Goal: Browse casually

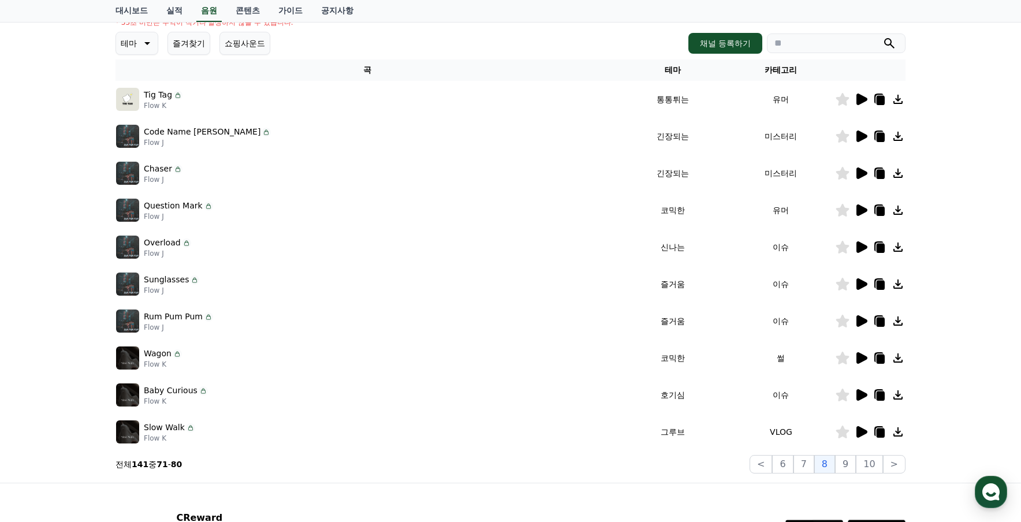
scroll to position [173, 0]
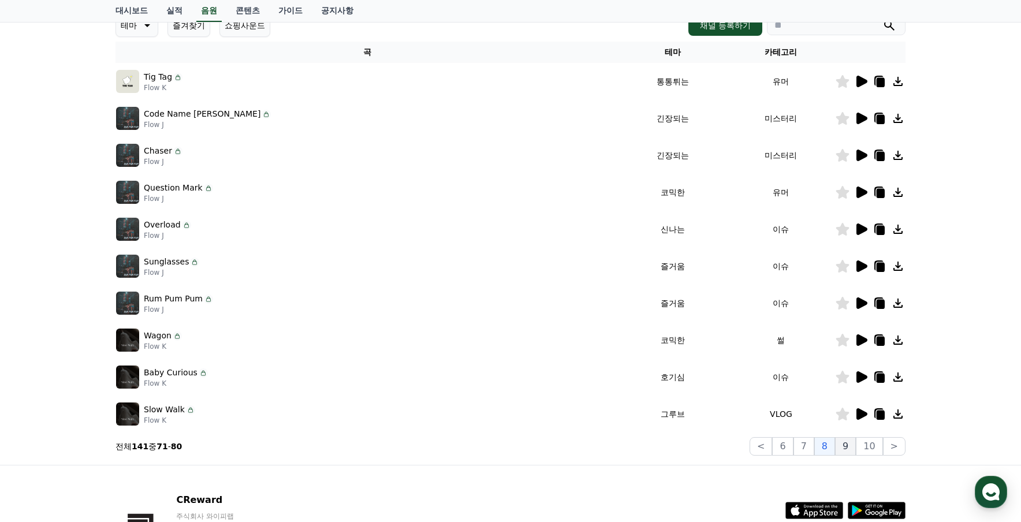
click at [846, 449] on button "9" at bounding box center [845, 446] width 21 height 18
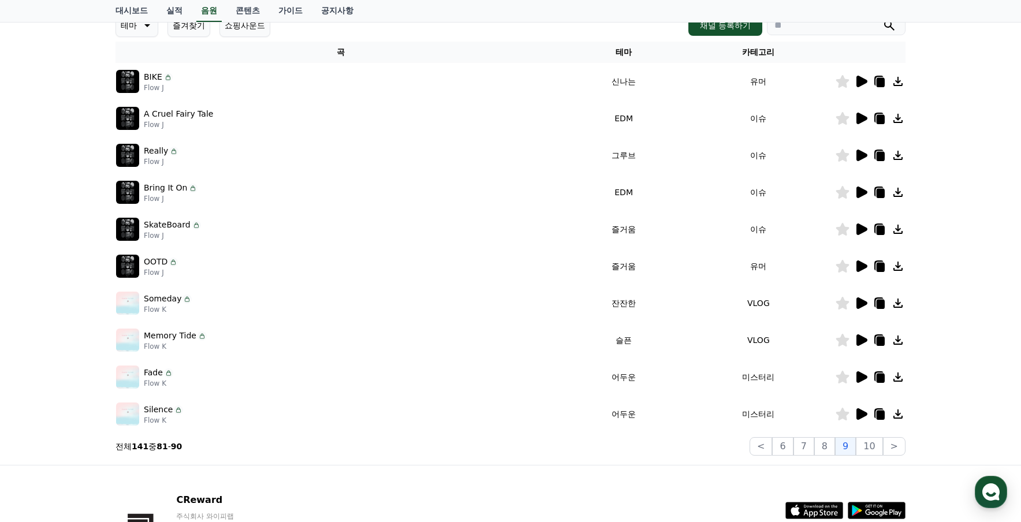
click at [861, 230] on icon at bounding box center [862, 230] width 11 height 12
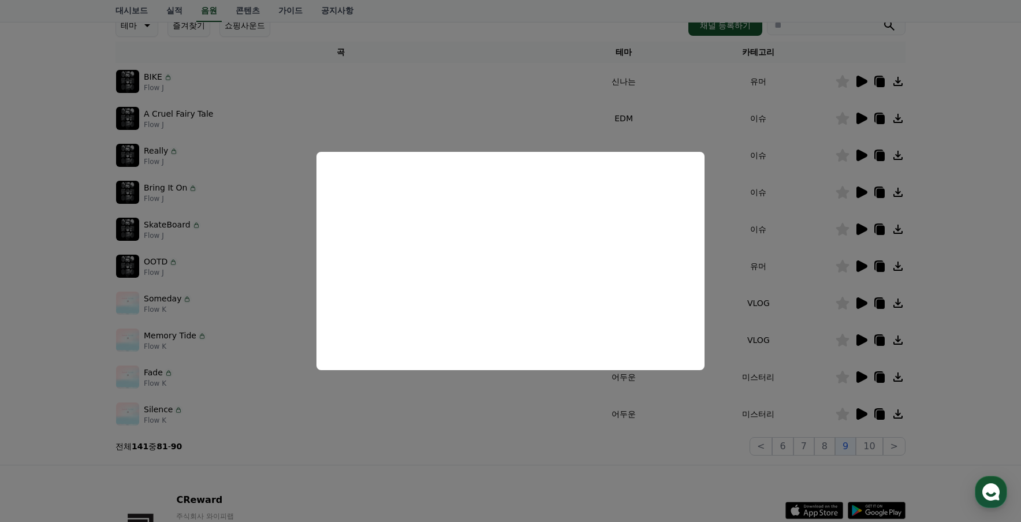
click at [747, 269] on button "close modal" at bounding box center [510, 261] width 1021 height 522
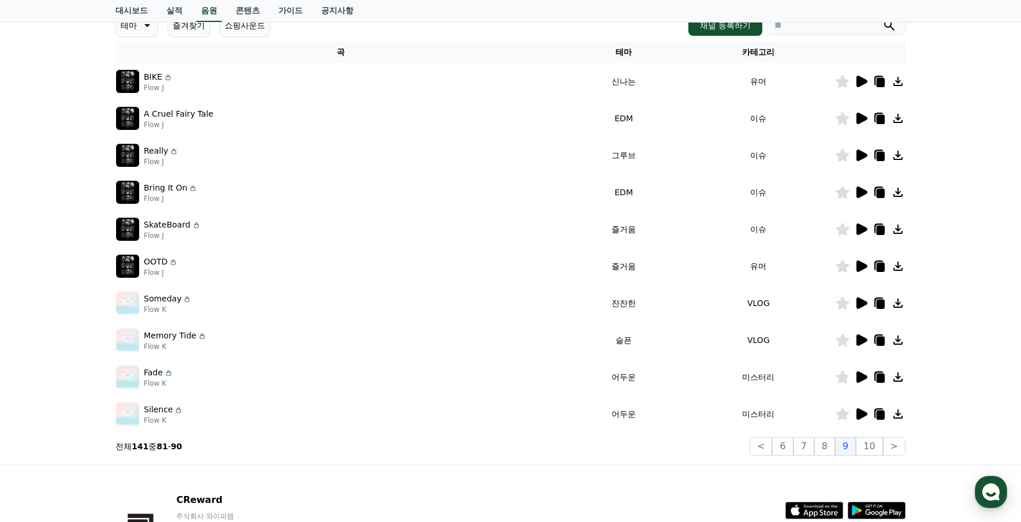
click at [861, 266] on icon at bounding box center [862, 266] width 11 height 12
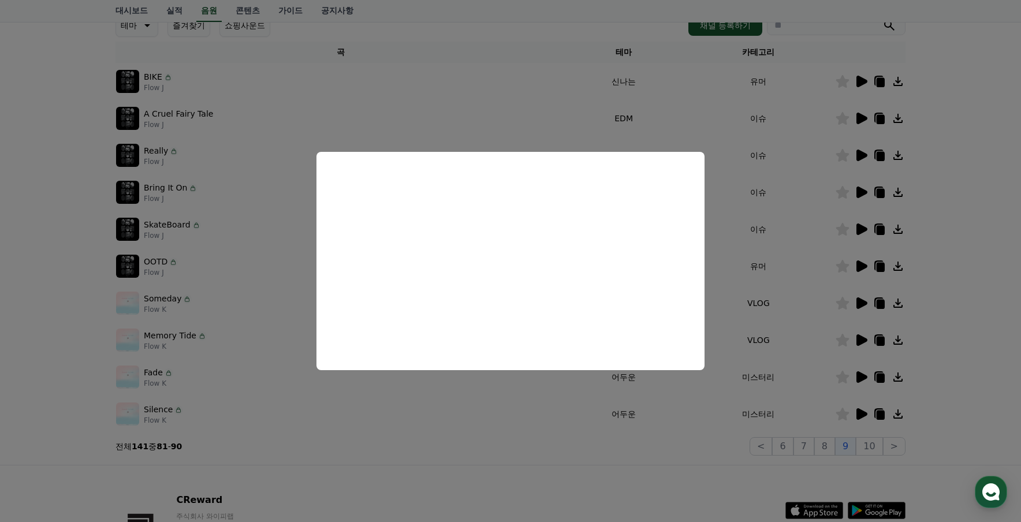
click at [750, 292] on button "close modal" at bounding box center [510, 261] width 1021 height 522
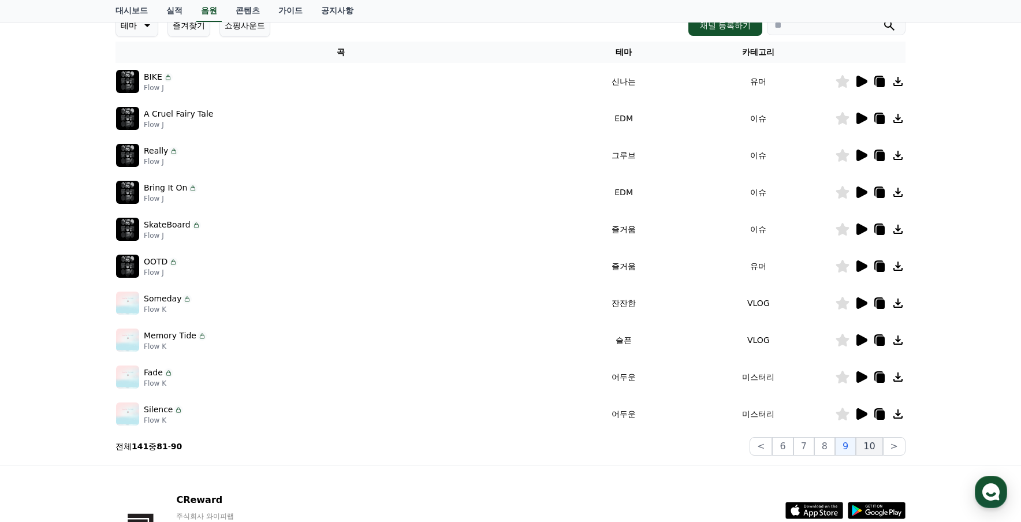
click at [871, 447] on button "10" at bounding box center [869, 446] width 27 height 18
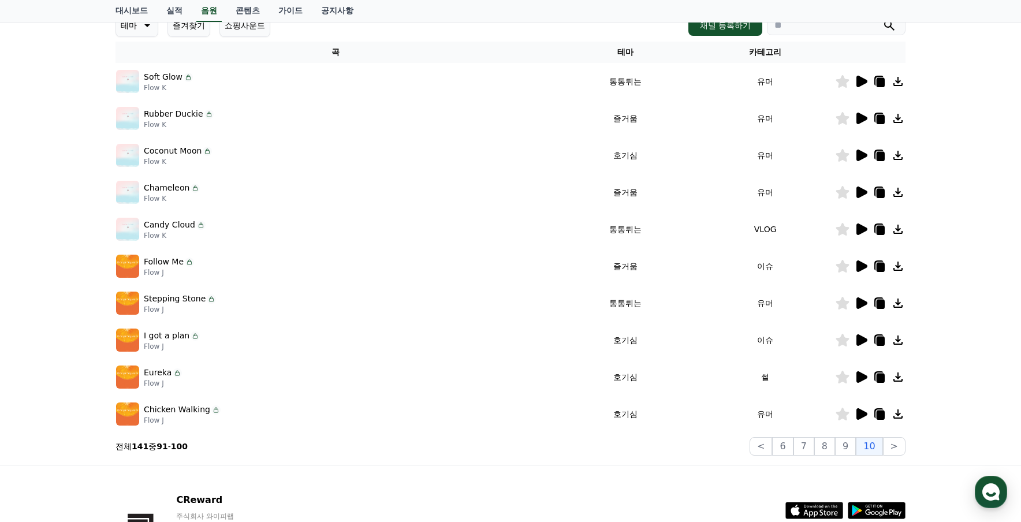
click at [863, 162] on icon at bounding box center [861, 155] width 14 height 14
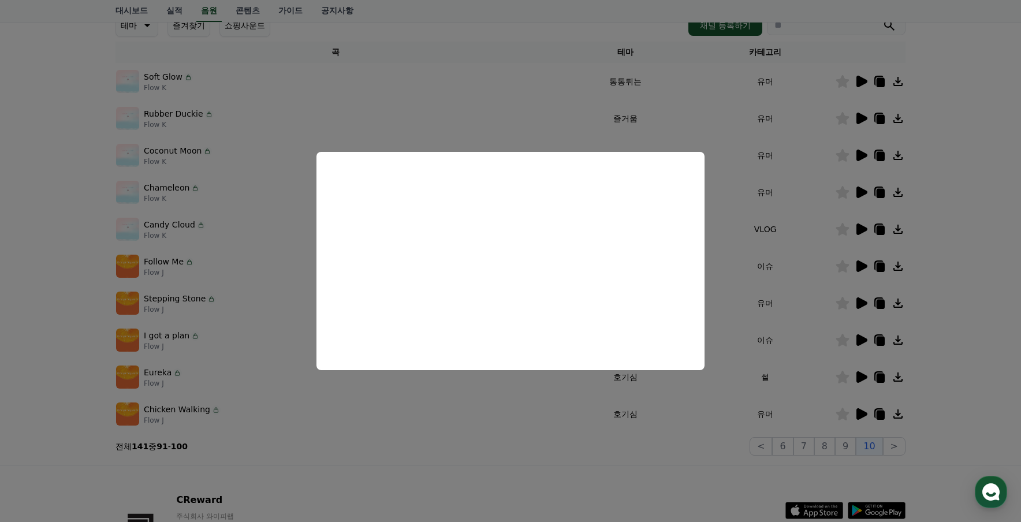
click at [739, 267] on button "close modal" at bounding box center [510, 261] width 1021 height 522
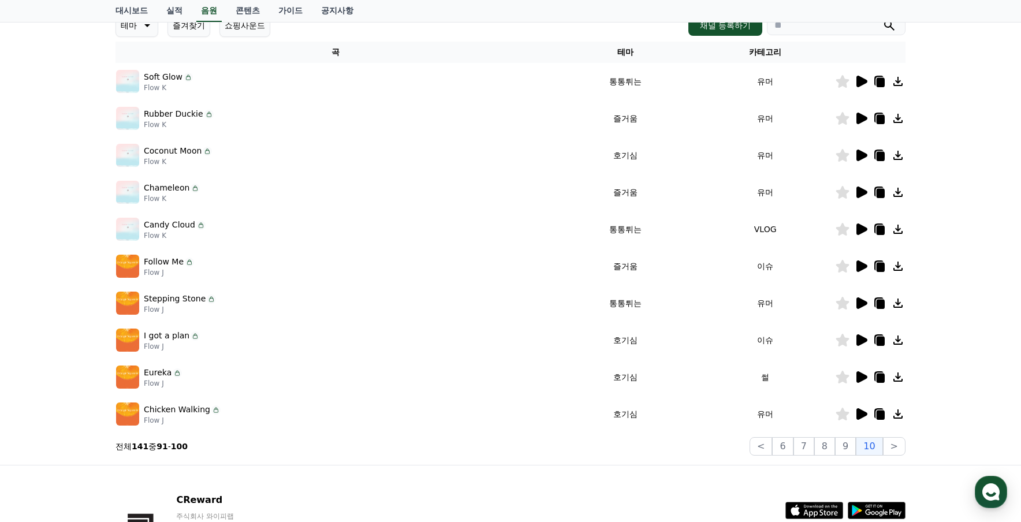
click at [900, 230] on icon at bounding box center [898, 229] width 14 height 14
click at [47, 289] on div "크리워드 음원 서비스 이용 시 유의사항 음원 * 볼륨은 15% 이상으로 설정해주세요. * 35초 미만은 수익이 적거나 발생하지 않을 수 있습니…" at bounding box center [510, 185] width 1021 height 558
click at [890, 446] on button ">" at bounding box center [894, 446] width 23 height 18
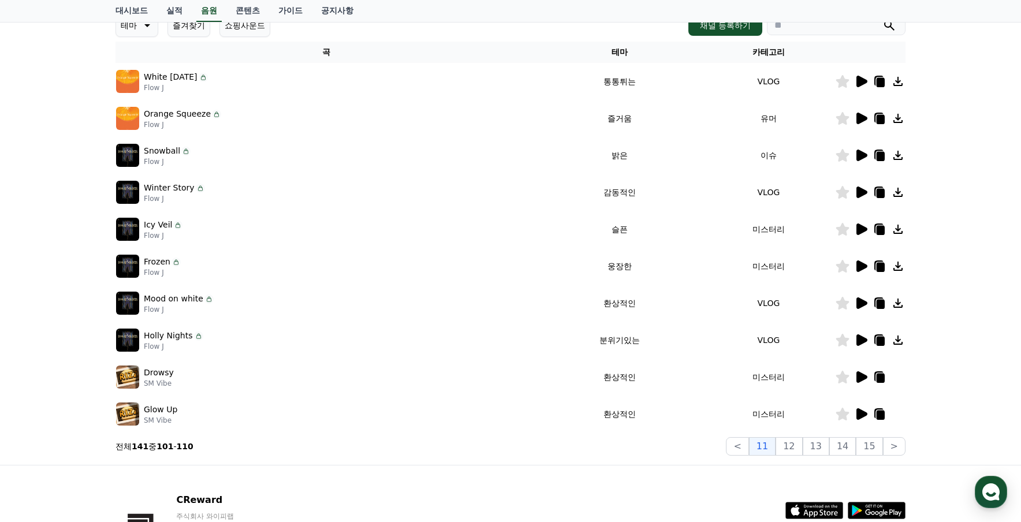
click at [864, 157] on icon at bounding box center [862, 156] width 11 height 12
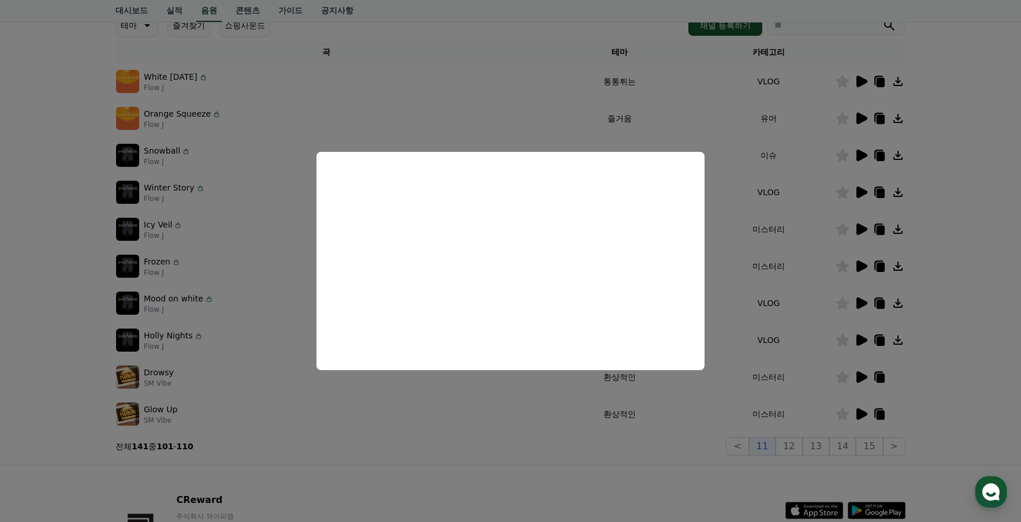
click at [739, 251] on button "close modal" at bounding box center [510, 261] width 1021 height 522
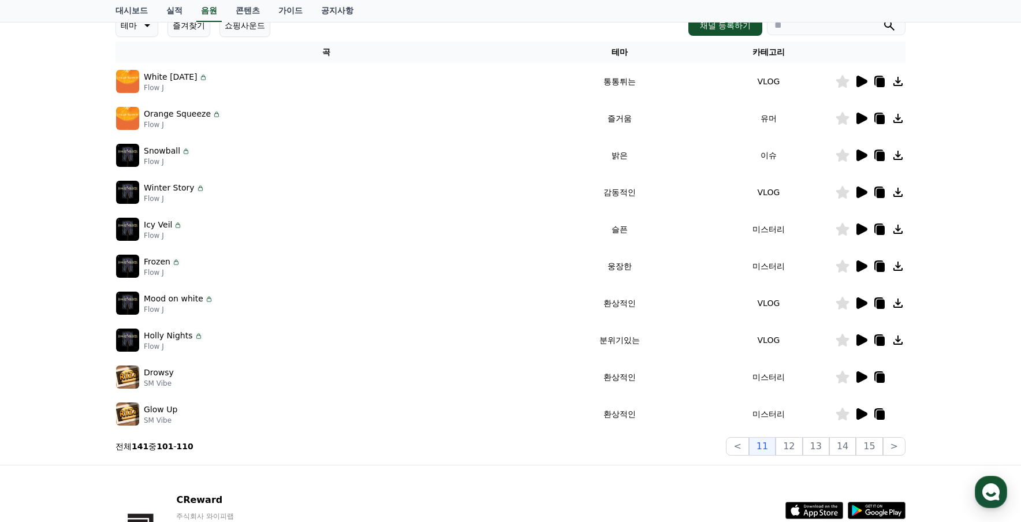
click at [863, 158] on icon at bounding box center [862, 156] width 11 height 12
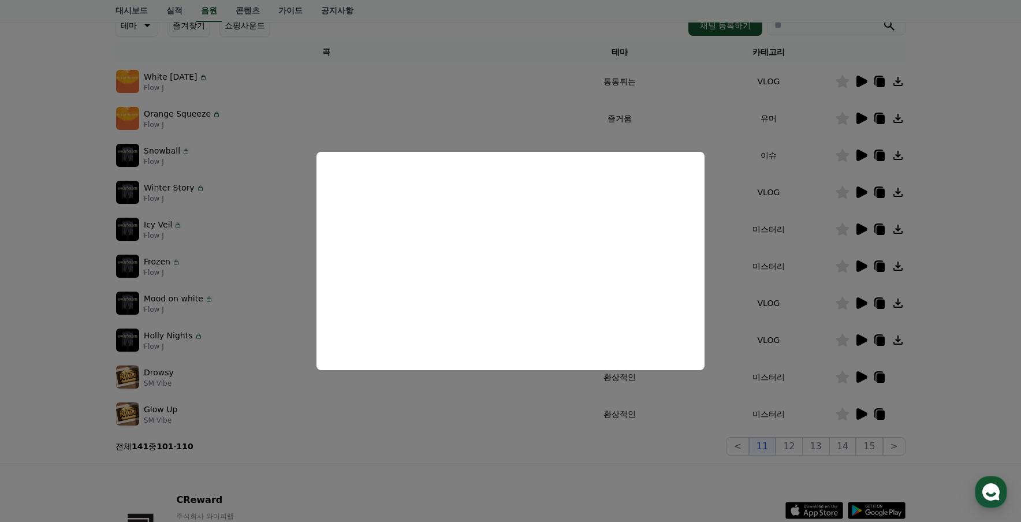
click at [757, 255] on button "close modal" at bounding box center [510, 261] width 1021 height 522
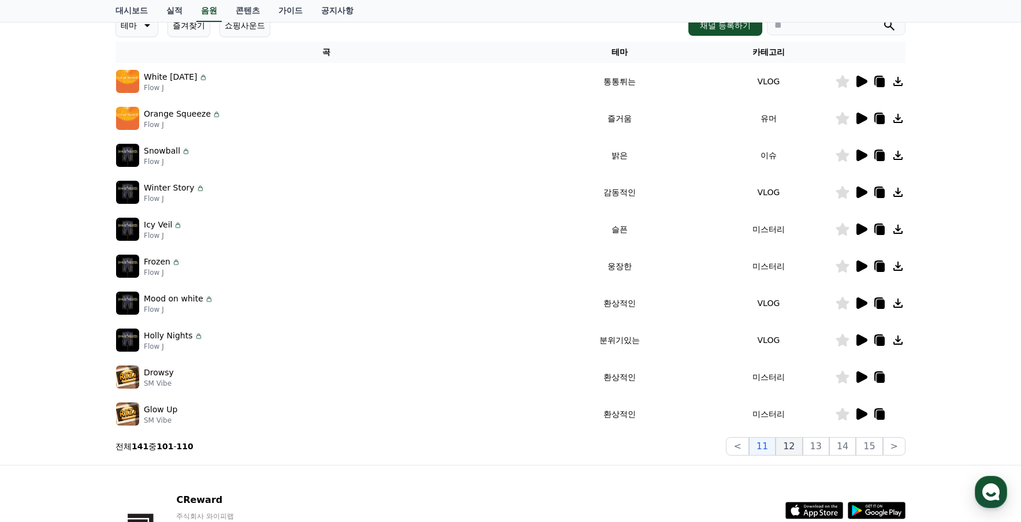
click at [800, 447] on button "12" at bounding box center [789, 446] width 27 height 18
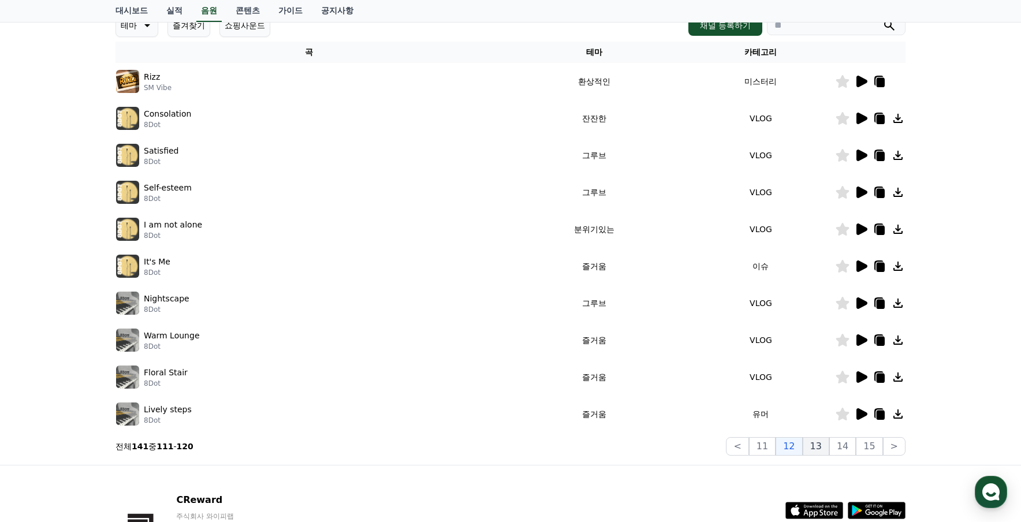
click at [821, 450] on button "13" at bounding box center [816, 446] width 27 height 18
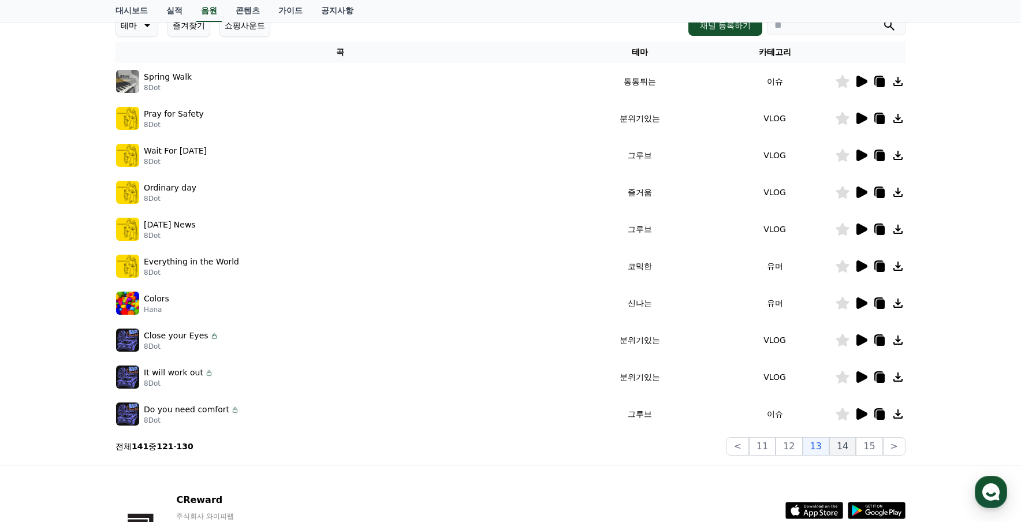
click at [841, 450] on button "14" at bounding box center [842, 446] width 27 height 18
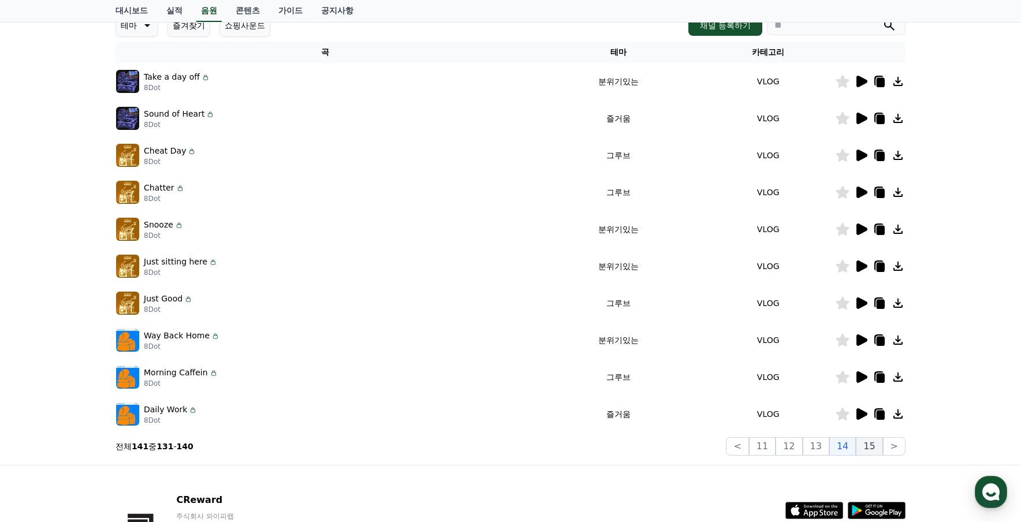
click at [874, 448] on button "15" at bounding box center [869, 446] width 27 height 18
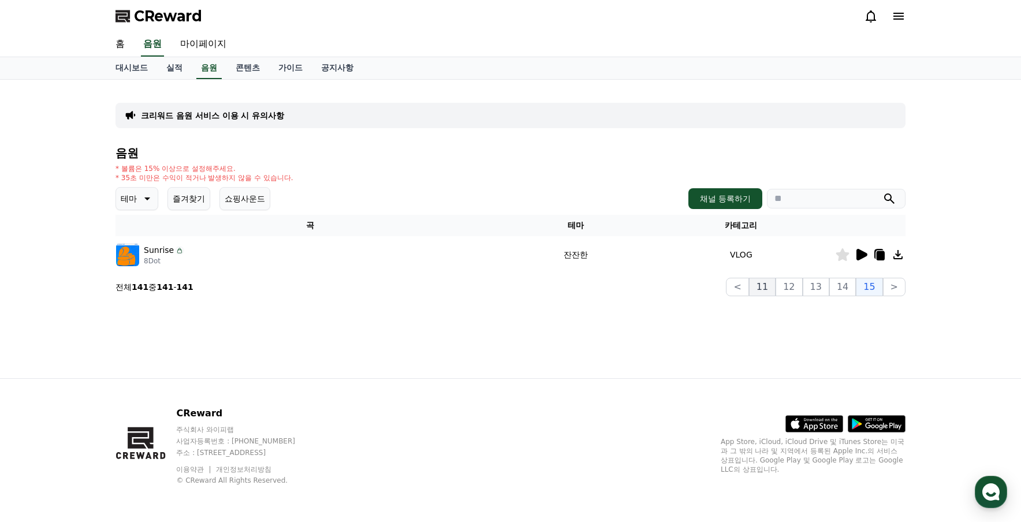
click at [776, 292] on button "11" at bounding box center [762, 287] width 27 height 18
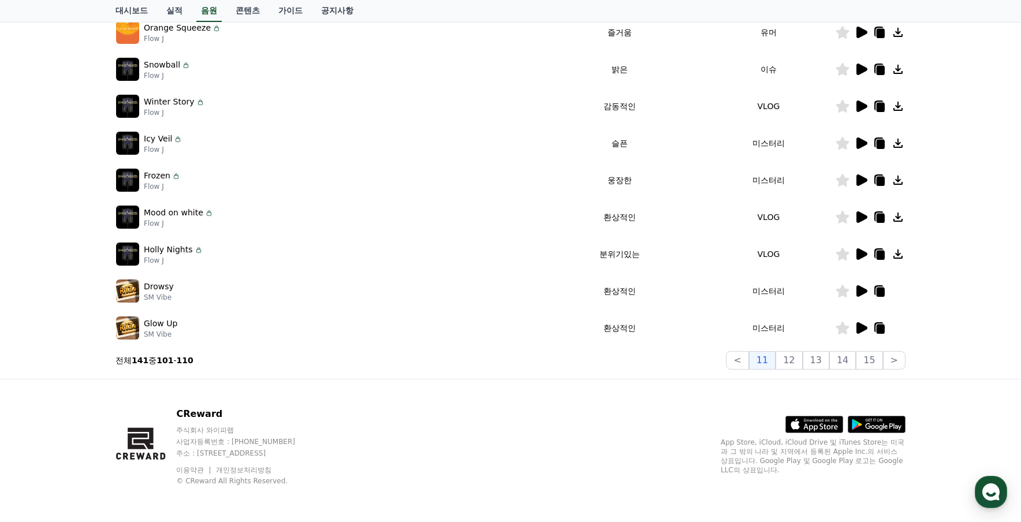
scroll to position [260, 0]
click at [749, 360] on button "<" at bounding box center [737, 360] width 23 height 18
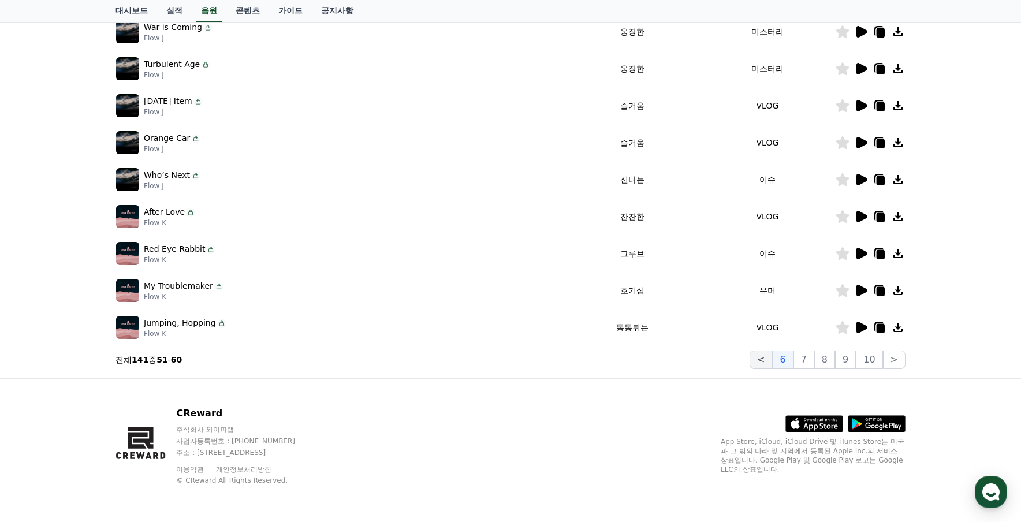
click at [772, 360] on button "<" at bounding box center [761, 360] width 23 height 18
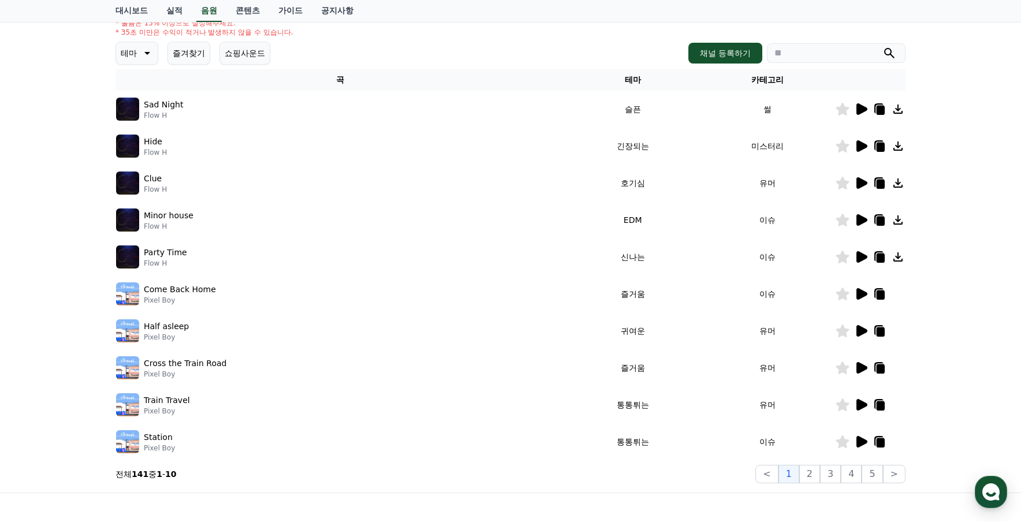
scroll to position [144, 0]
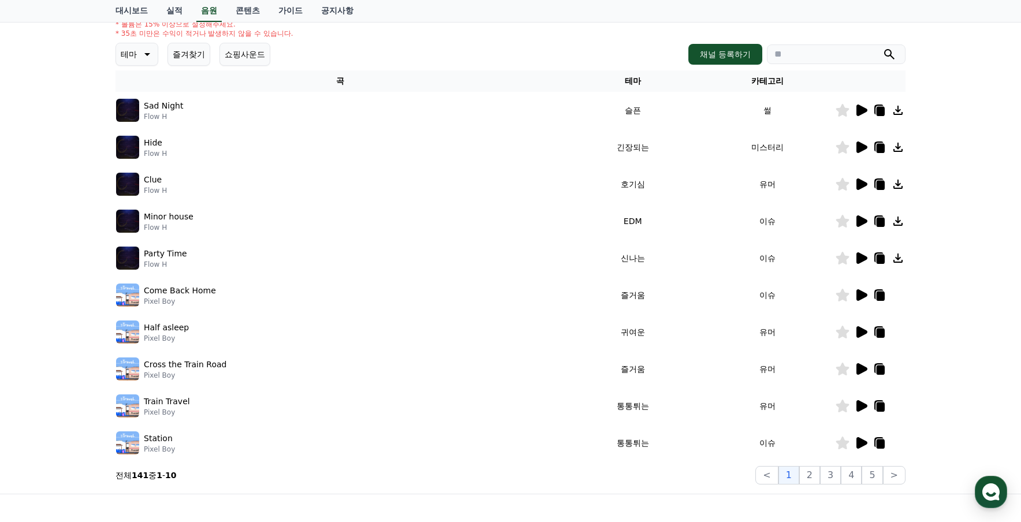
click at [861, 258] on icon at bounding box center [862, 258] width 11 height 12
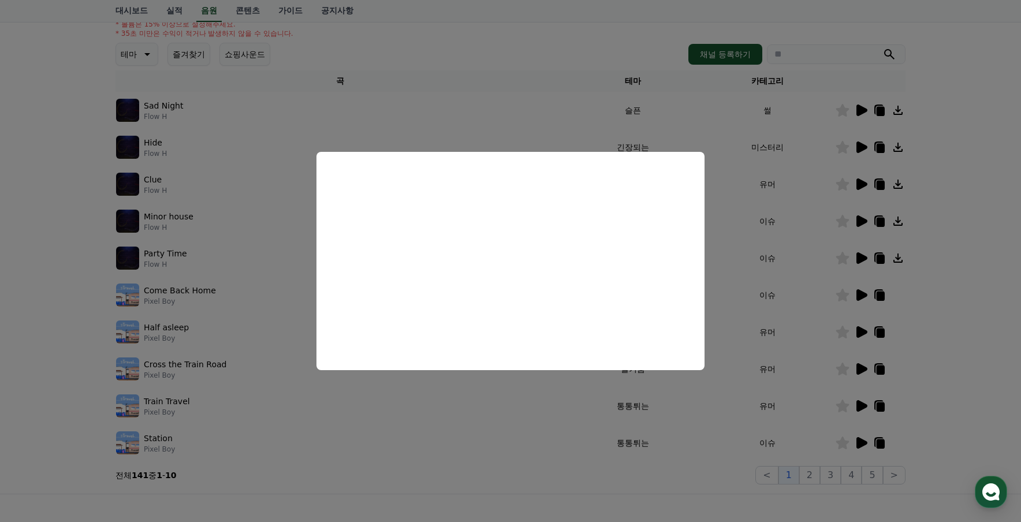
drag, startPoint x: 523, startPoint y: 421, endPoint x: 528, endPoint y: 418, distance: 5.9
click at [523, 421] on button "close modal" at bounding box center [510, 261] width 1021 height 522
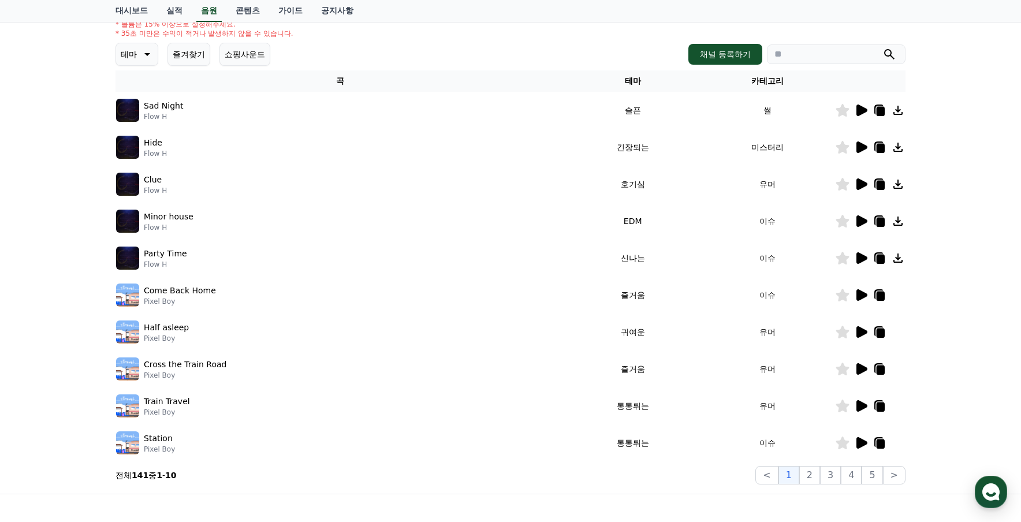
click at [903, 259] on icon at bounding box center [898, 258] width 14 height 14
drag, startPoint x: 27, startPoint y: 145, endPoint x: 76, endPoint y: 137, distance: 50.3
click at [27, 145] on div "크리워드 음원 서비스 이용 시 유의사항 음원 * 볼륨은 15% 이상으로 설정해주세요. * 35초 미만은 수익이 적거나 발생하지 않을 수 있습니…" at bounding box center [510, 214] width 1021 height 558
